Goal: Find specific page/section: Find specific page/section

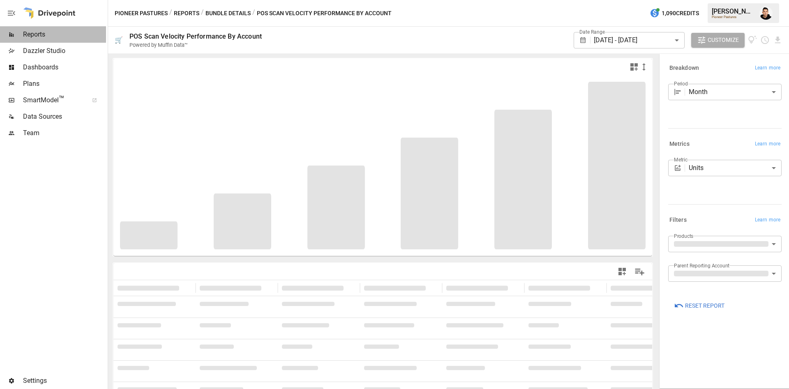
click at [35, 31] on span "Reports" at bounding box center [64, 35] width 83 height 10
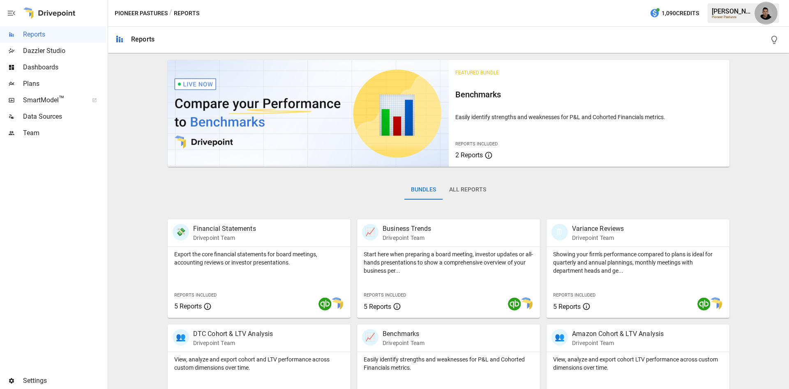
click at [767, 11] on img "Francisco Sanchez" at bounding box center [766, 13] width 13 height 13
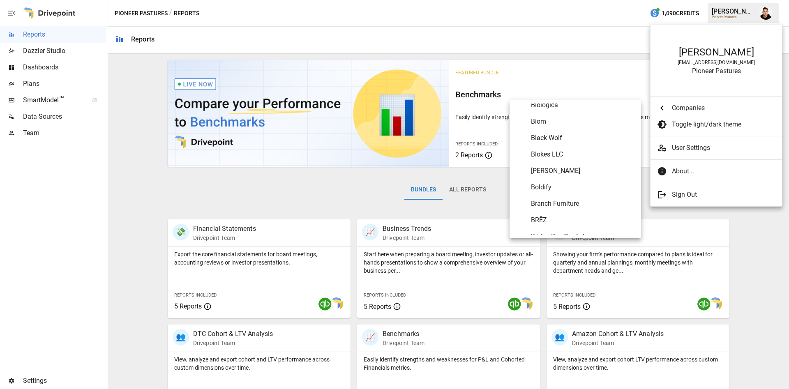
scroll to position [469, 0]
click at [545, 214] on span "BRĒZ" at bounding box center [583, 218] width 104 height 10
